Goal: Navigation & Orientation: Find specific page/section

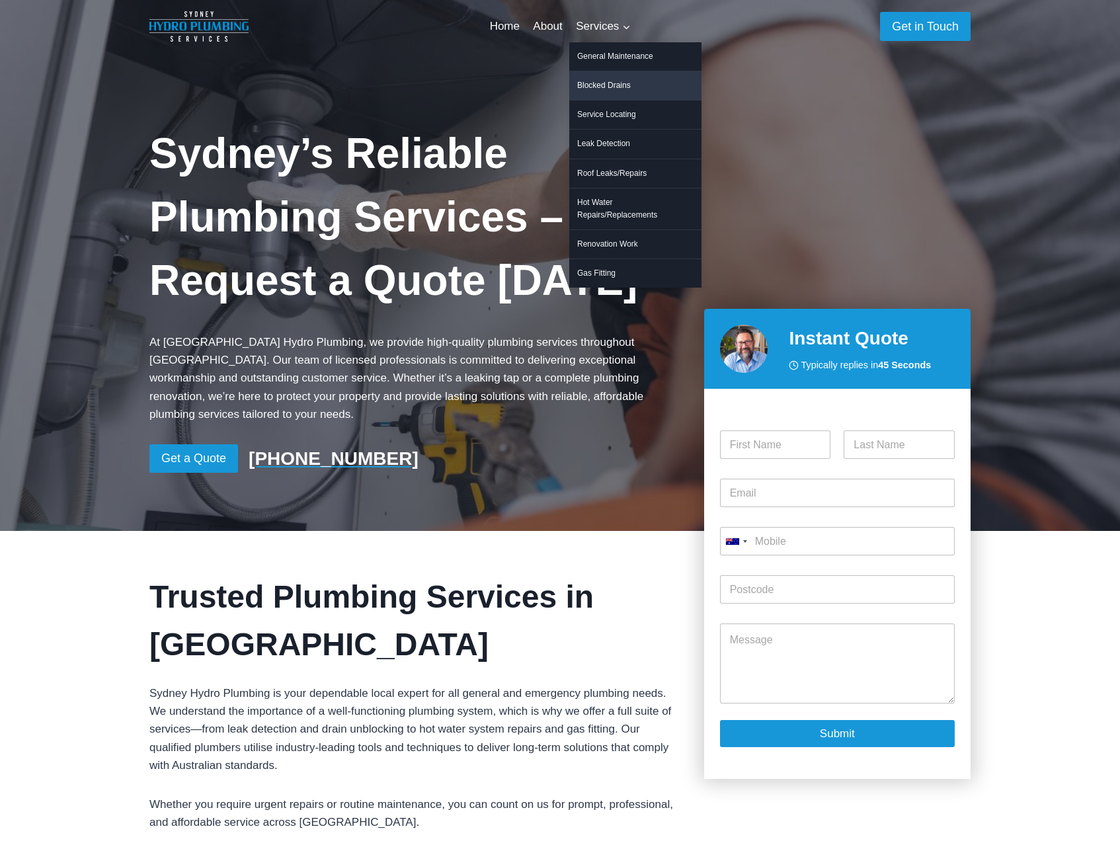
click at [618, 74] on link "Blocked Drains" at bounding box center [635, 85] width 132 height 28
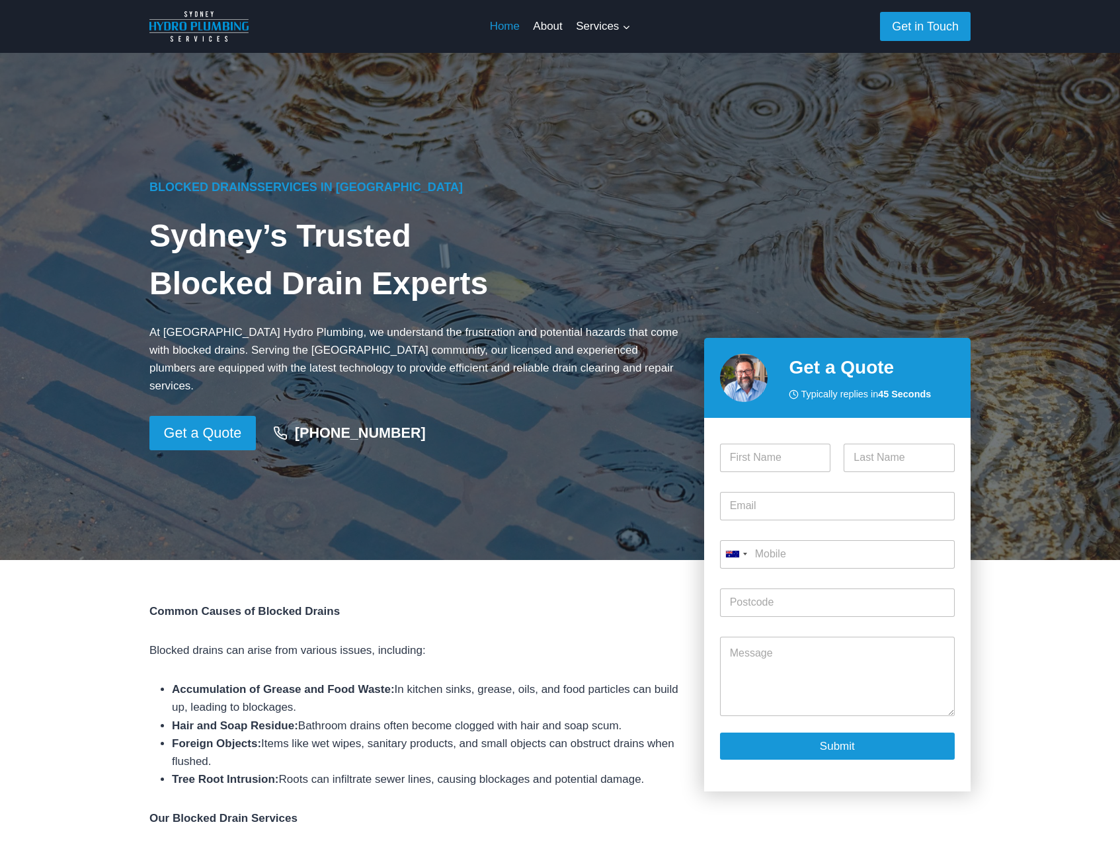
click at [488, 24] on link "Home" at bounding box center [504, 27] width 44 height 32
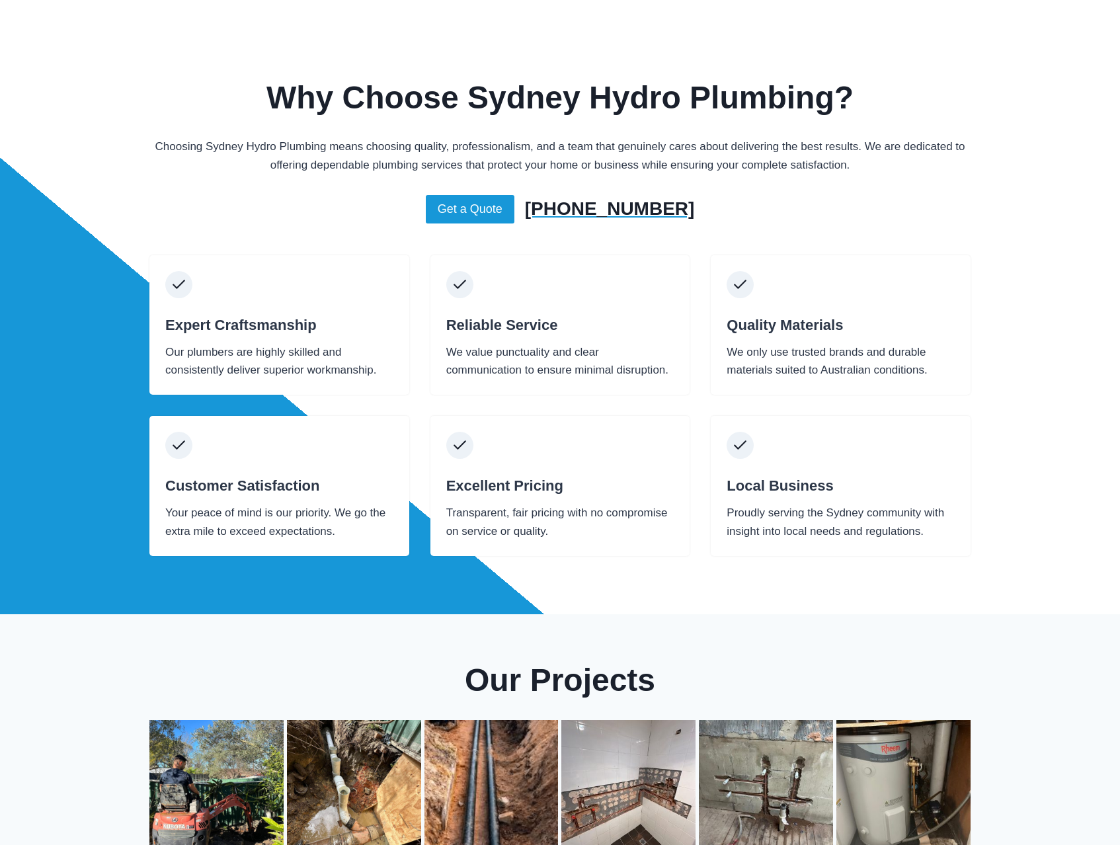
scroll to position [1859, 0]
